Goal: Task Accomplishment & Management: Complete application form

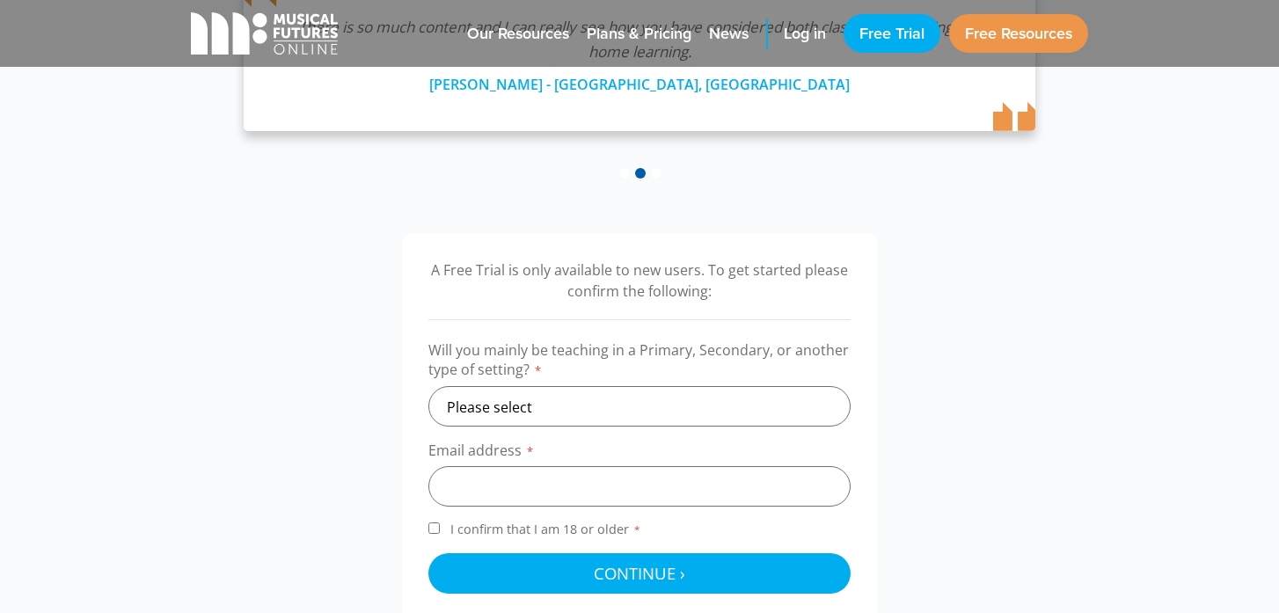
scroll to position [418, 0]
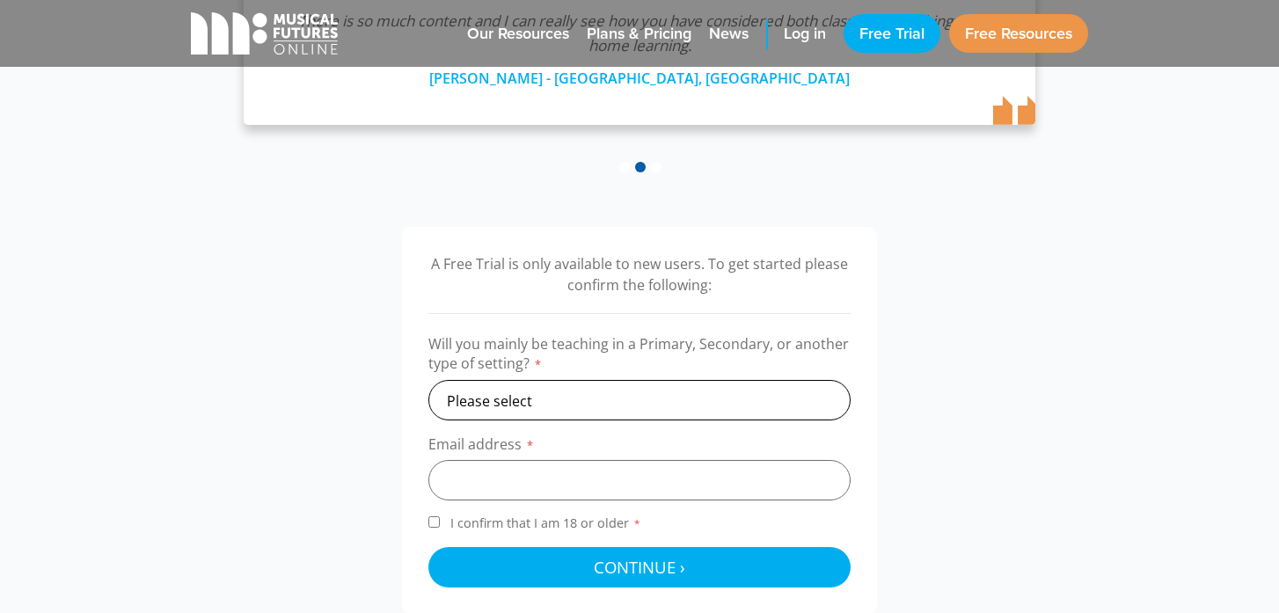
click at [501, 403] on select "Please select Primary Secondary Other" at bounding box center [639, 400] width 422 height 40
select select "primary"
click at [428, 380] on select "Please select Primary Secondary Other" at bounding box center [639, 400] width 422 height 40
click at [467, 482] on input "email" at bounding box center [639, 480] width 422 height 40
type input "[EMAIL_ADDRESS][PERSON_NAME][DOMAIN_NAME]"
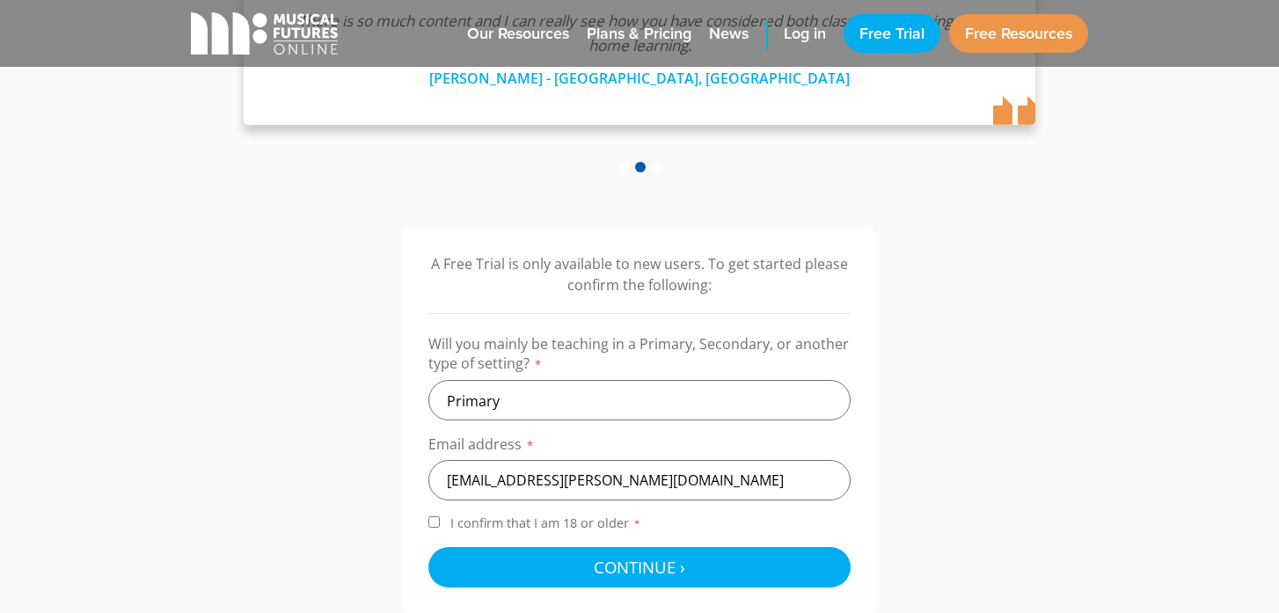
click at [433, 523] on input "I confirm that I am 18 or older *" at bounding box center [433, 521] width 11 height 11
checkbox input "true"
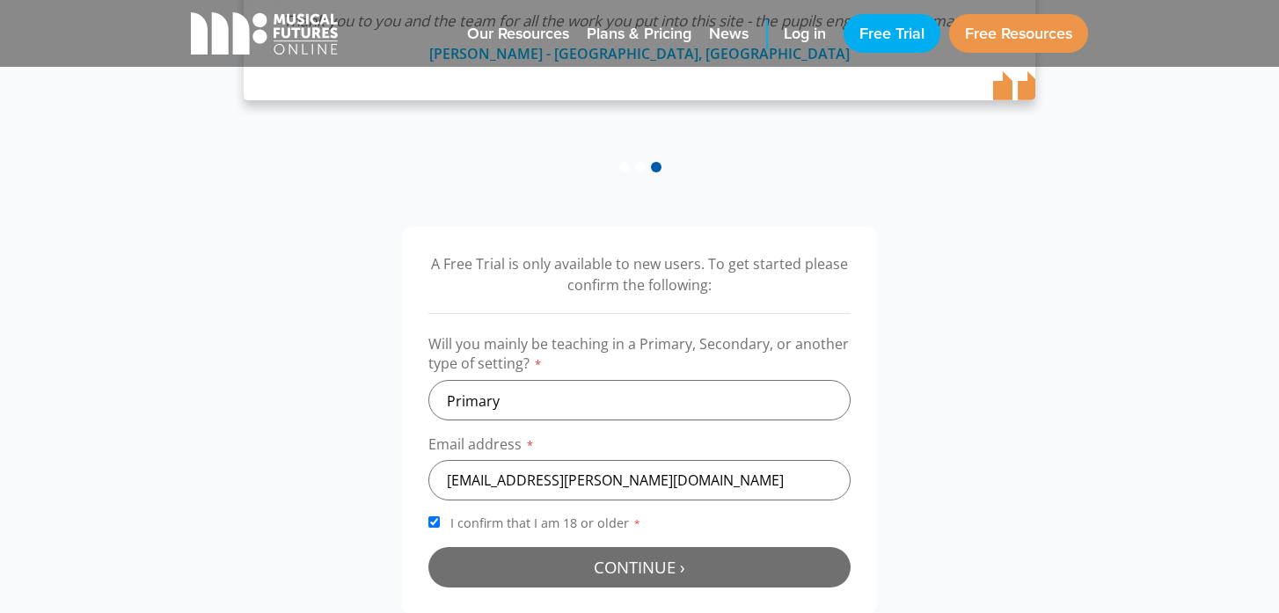
click at [629, 566] on span "Continue ›" at bounding box center [639, 567] width 91 height 22
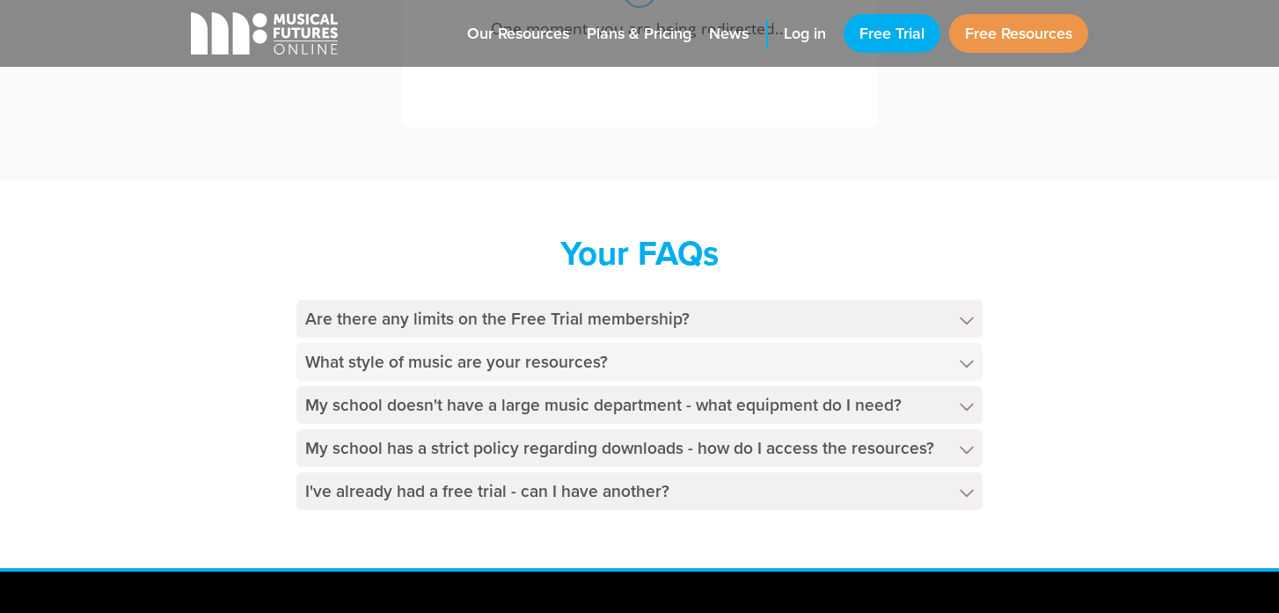
scroll to position [795, 0]
